Goal: Task Accomplishment & Management: Complete application form

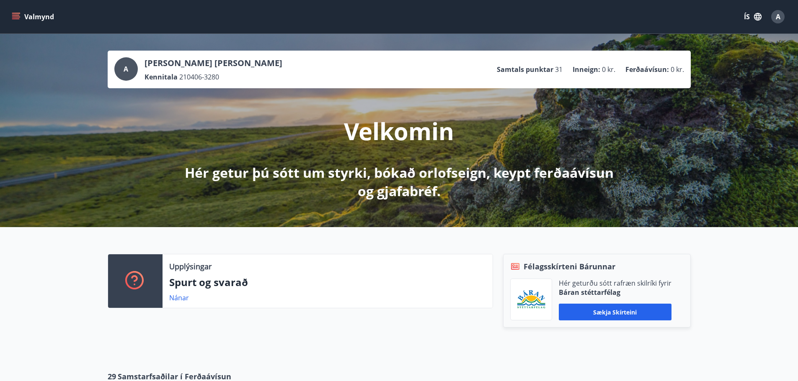
click at [16, 20] on icon "menu" at bounding box center [16, 17] width 8 height 8
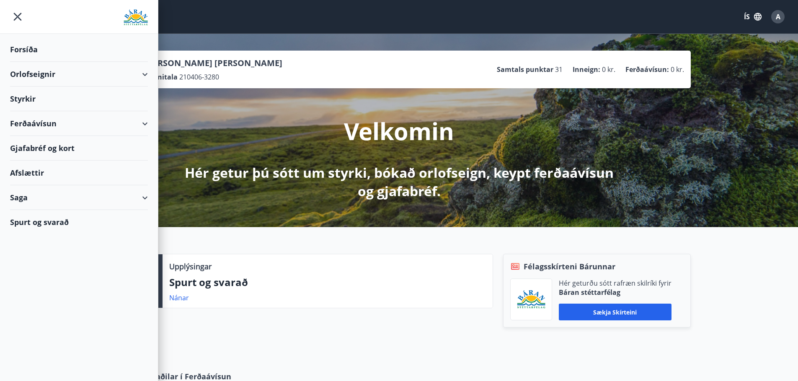
click at [45, 99] on div "Styrkir" at bounding box center [79, 99] width 138 height 25
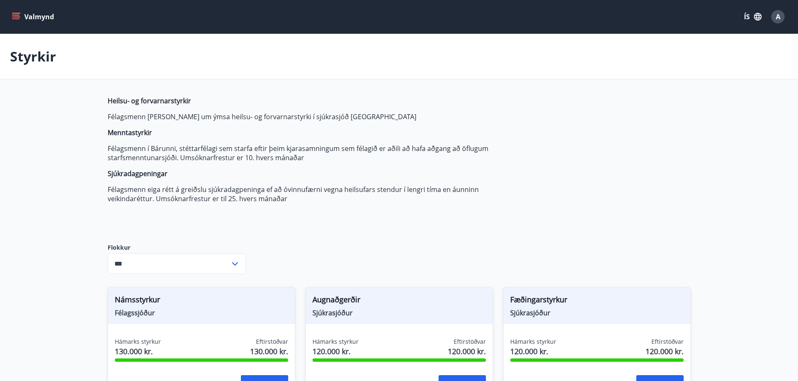
type input "***"
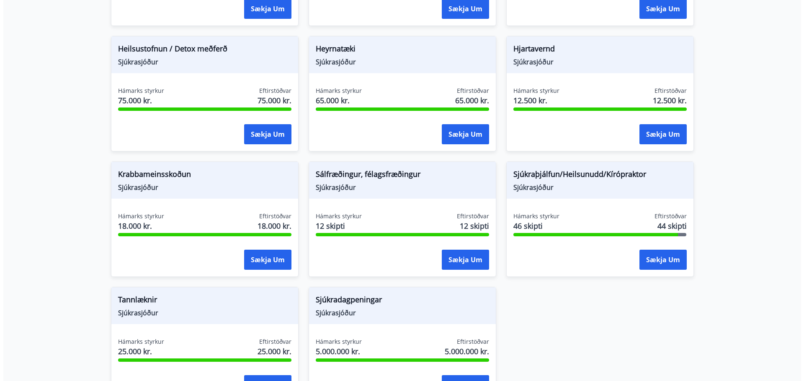
scroll to position [604, 0]
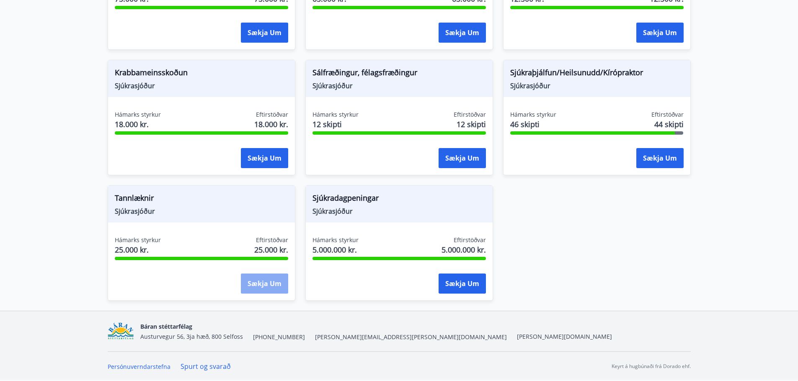
click at [268, 284] on button "Sækja um" at bounding box center [264, 284] width 47 height 20
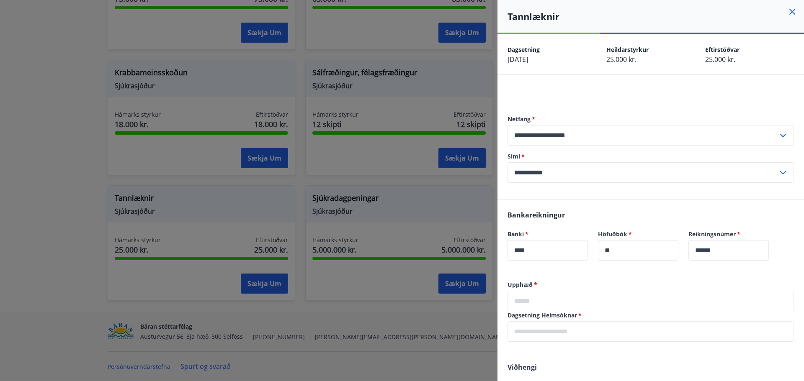
click at [545, 298] on input "text" at bounding box center [650, 301] width 286 height 21
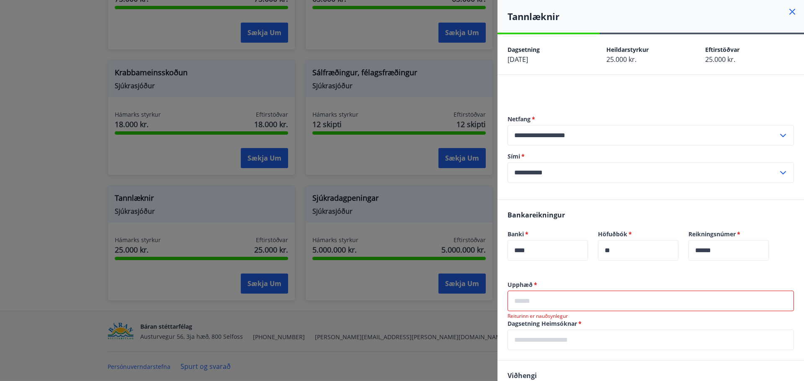
click at [541, 307] on input "text" at bounding box center [650, 301] width 286 height 21
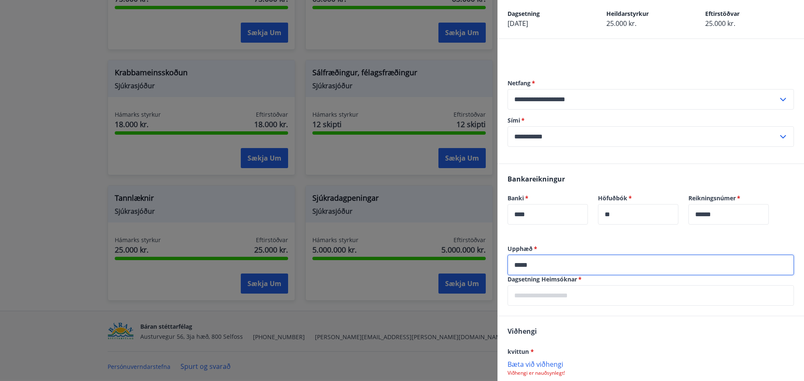
scroll to position [84, 0]
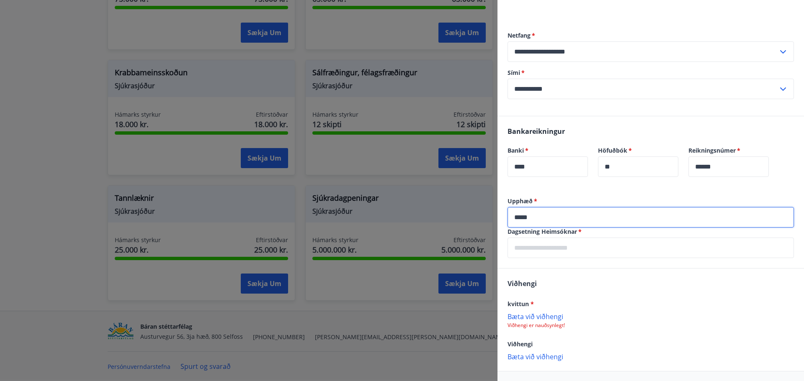
type input "*****"
click at [538, 252] on input "text" at bounding box center [650, 248] width 286 height 21
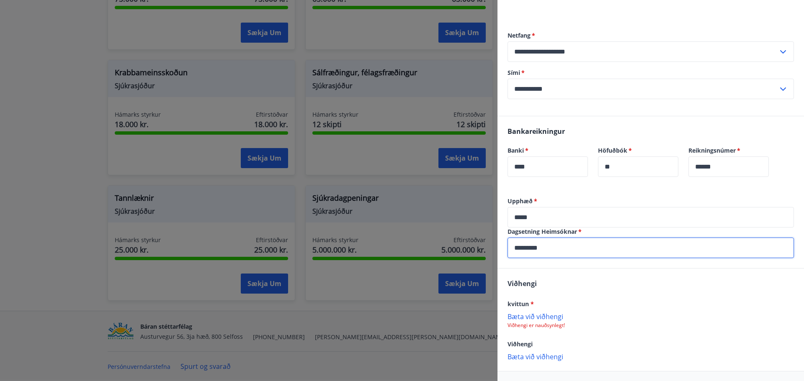
type input "*********"
click at [571, 286] on div "Viðhengi kvittun * Bæta við viðhengi Viðhengi er nauðsynlegt! Viðhengi Bæta við…" at bounding box center [650, 320] width 306 height 102
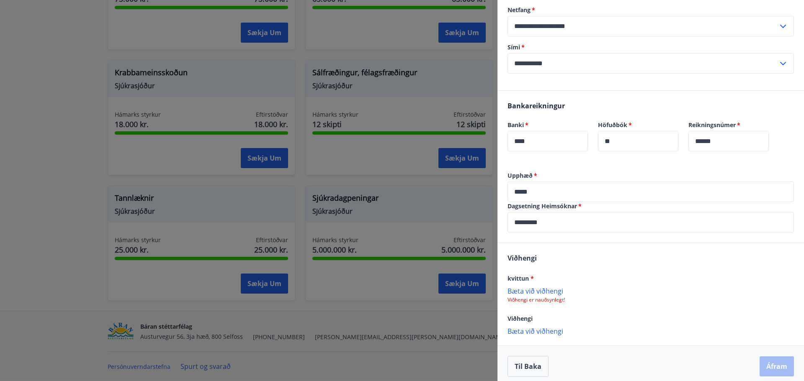
scroll to position [115, 0]
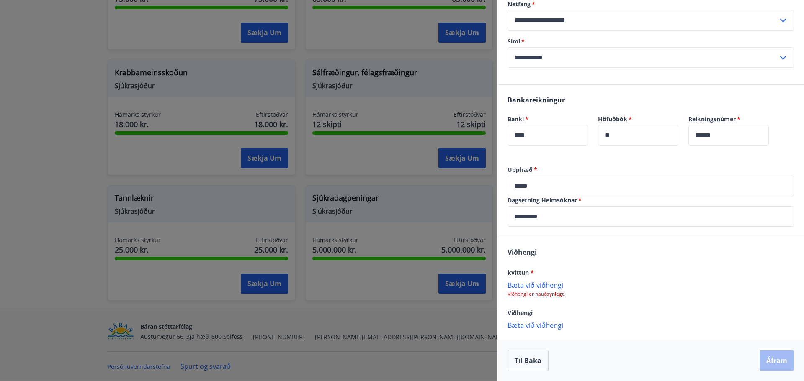
click at [539, 294] on p "Viðhengi er nauðsynlegt!" at bounding box center [650, 294] width 286 height 7
click at [515, 285] on p "Bæta við viðhengi" at bounding box center [650, 285] width 286 height 8
click at [769, 361] on button "Áfram" at bounding box center [776, 361] width 34 height 20
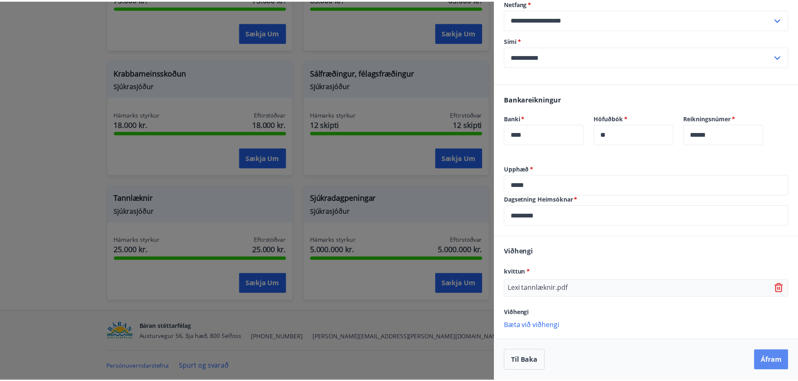
scroll to position [0, 0]
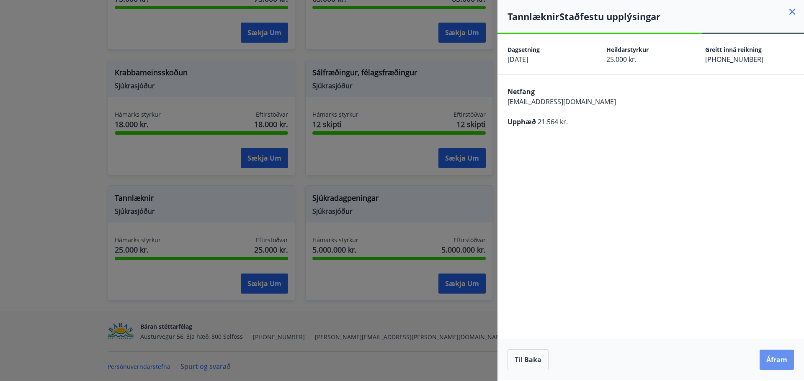
click at [769, 361] on button "Áfram" at bounding box center [776, 360] width 34 height 20
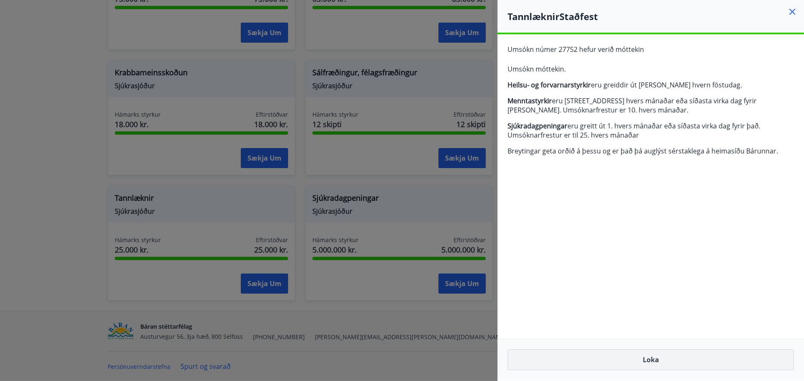
click at [671, 365] on button "Loka" at bounding box center [650, 360] width 286 height 21
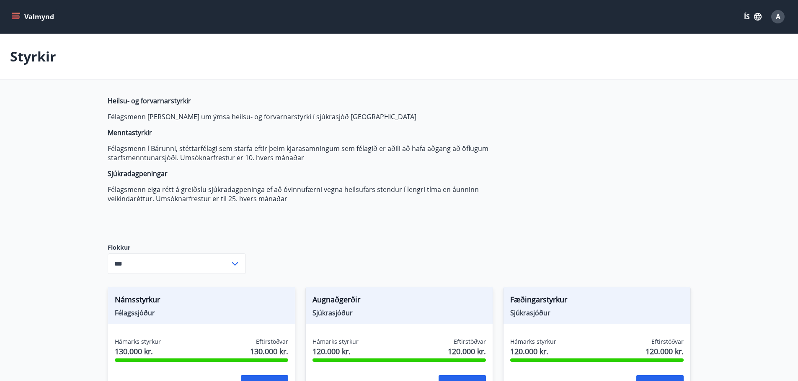
click at [777, 16] on span "A" at bounding box center [777, 16] width 5 height 9
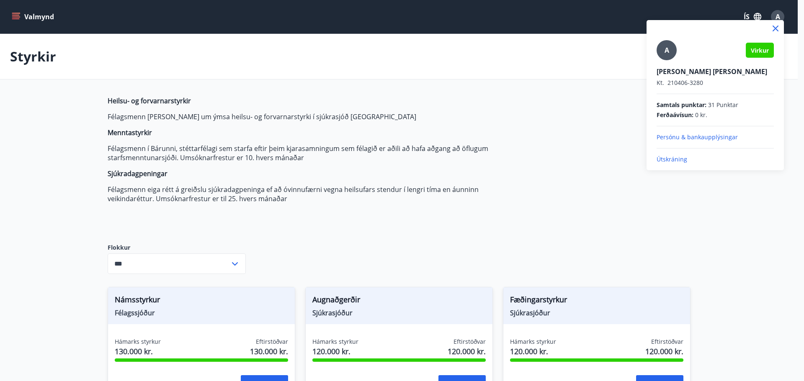
click at [677, 161] on p "Útskráning" at bounding box center [714, 159] width 117 height 8
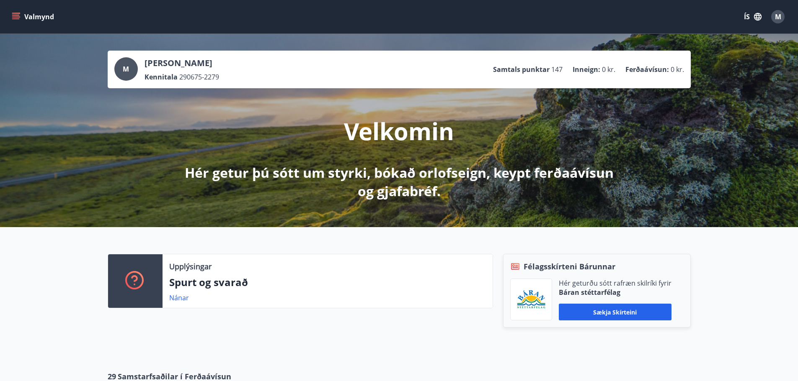
click at [16, 14] on icon "menu" at bounding box center [16, 17] width 8 height 8
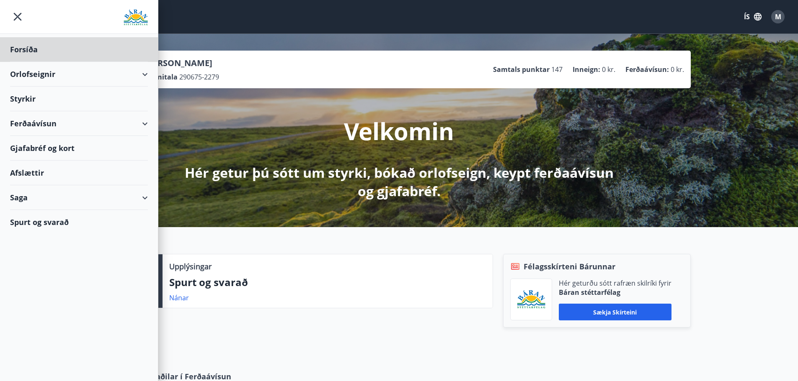
click at [47, 96] on div "Styrkir" at bounding box center [79, 99] width 138 height 25
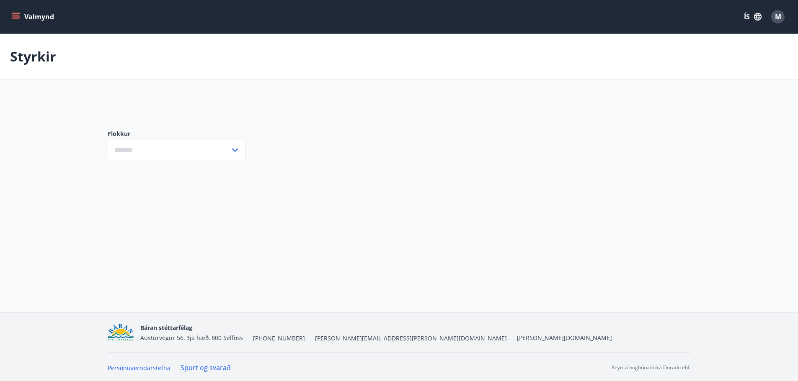
type input "***"
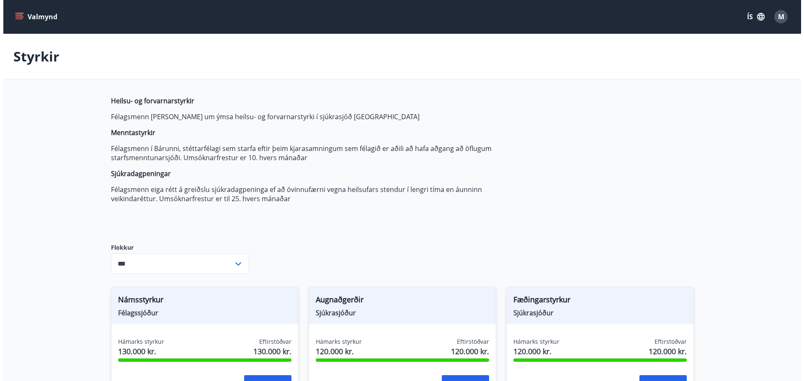
scroll to position [209, 0]
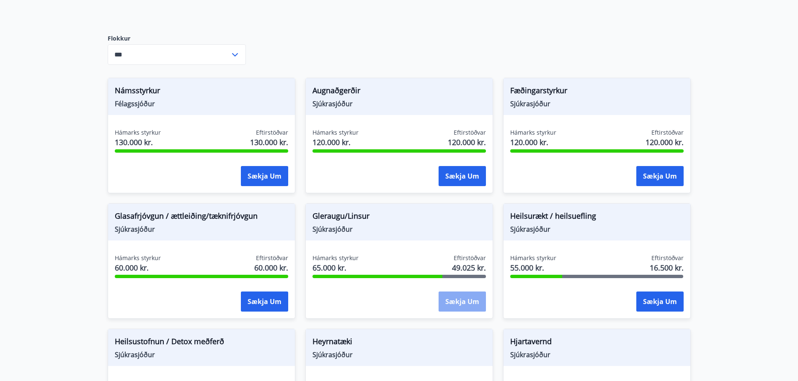
click at [455, 305] on button "Sækja um" at bounding box center [461, 302] width 47 height 20
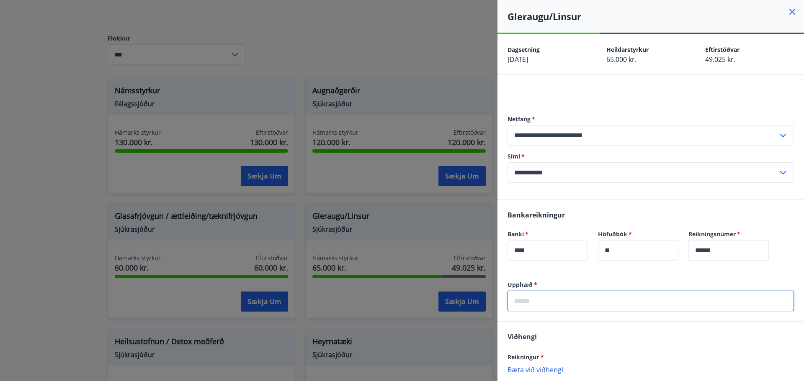
click at [523, 303] on input "text" at bounding box center [650, 301] width 286 height 21
type input "*****"
click at [574, 330] on div "Viðhengi Reikningur * [PERSON_NAME] við viðhengi Viðhengi er nauðsynlegt! Viðhe…" at bounding box center [650, 373] width 306 height 102
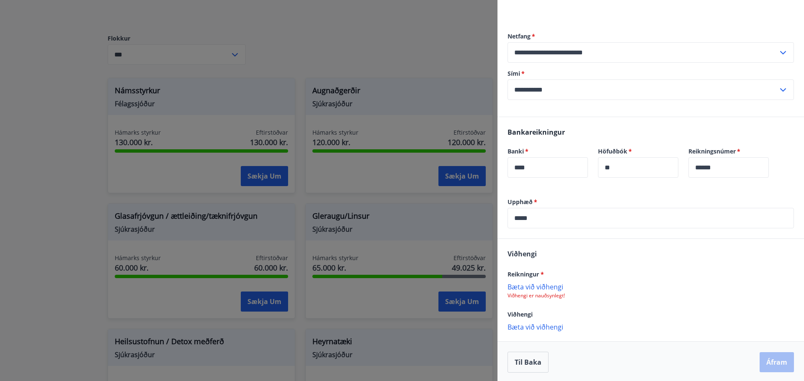
scroll to position [85, 0]
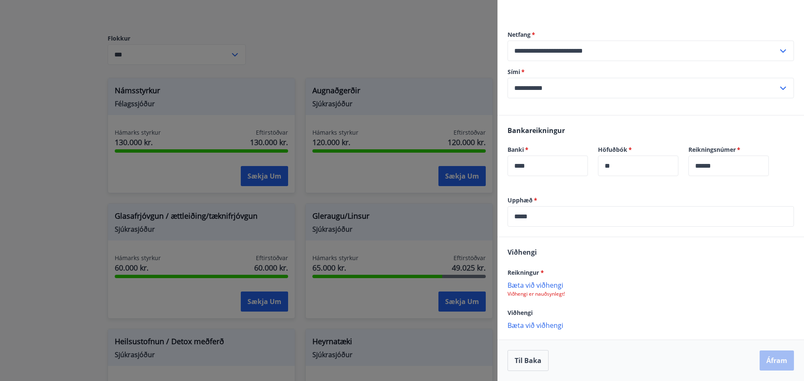
click at [535, 283] on p "Bæta við viðhengi" at bounding box center [650, 285] width 286 height 8
click at [766, 362] on button "Áfram" at bounding box center [776, 362] width 34 height 20
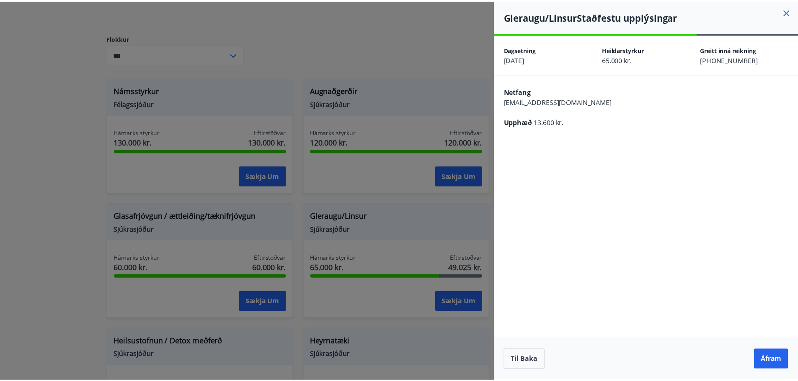
scroll to position [0, 0]
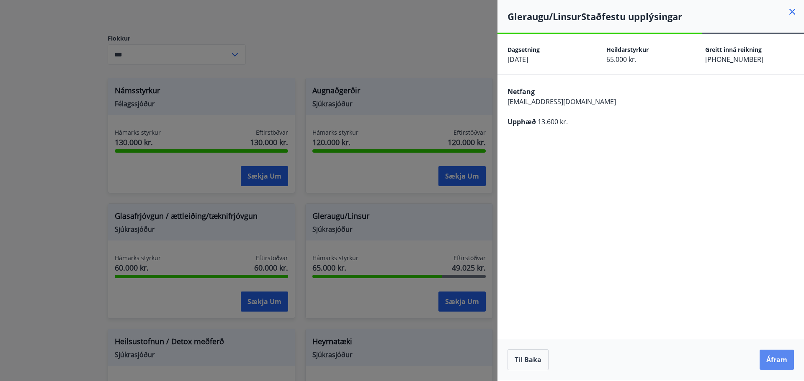
click at [781, 358] on button "Áfram" at bounding box center [776, 360] width 34 height 20
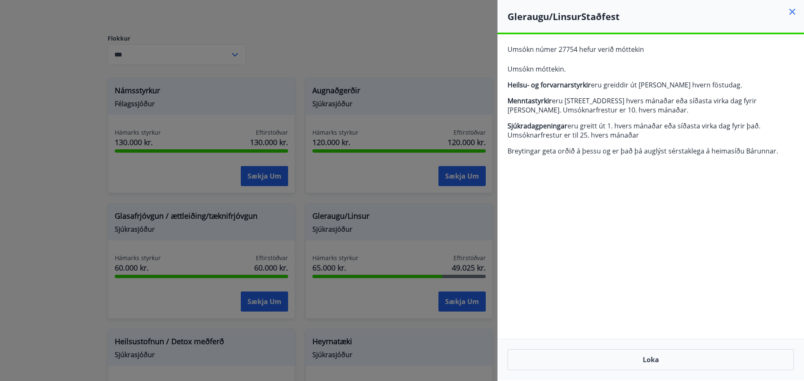
click at [787, 10] on icon at bounding box center [792, 12] width 10 height 10
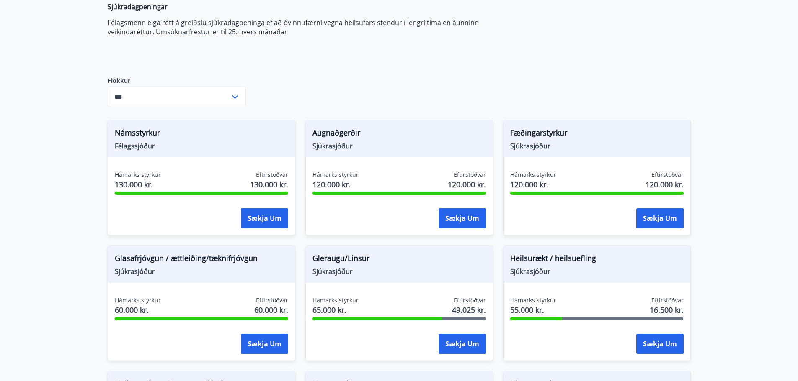
scroll to position [126, 0]
